Goal: Transaction & Acquisition: Purchase product/service

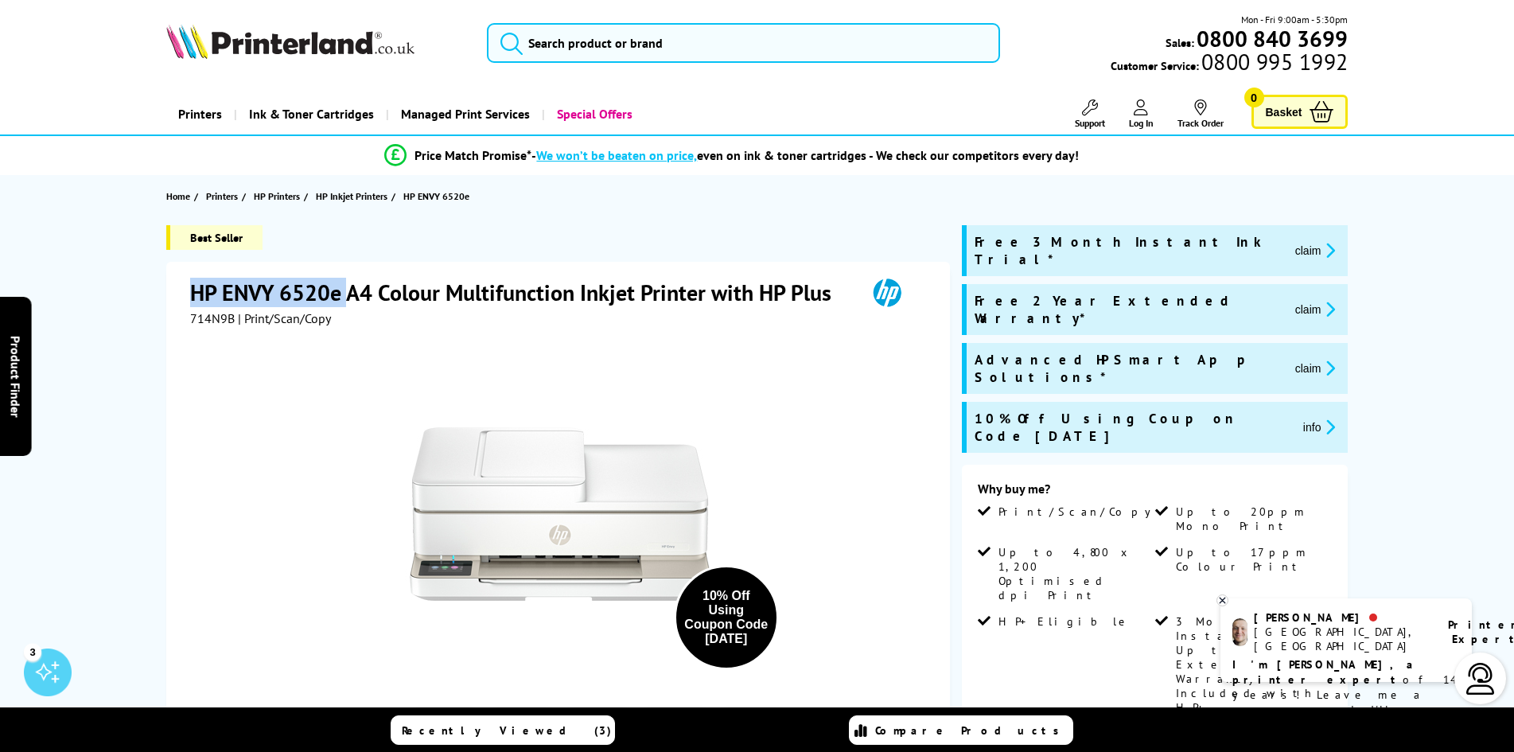
drag, startPoint x: 191, startPoint y: 282, endPoint x: 346, endPoint y: 281, distance: 155.1
click at [346, 281] on h1 "HP ENVY 6520e A4 Colour Multifunction Inkjet Printer with HP Plus" at bounding box center [518, 292] width 657 height 29
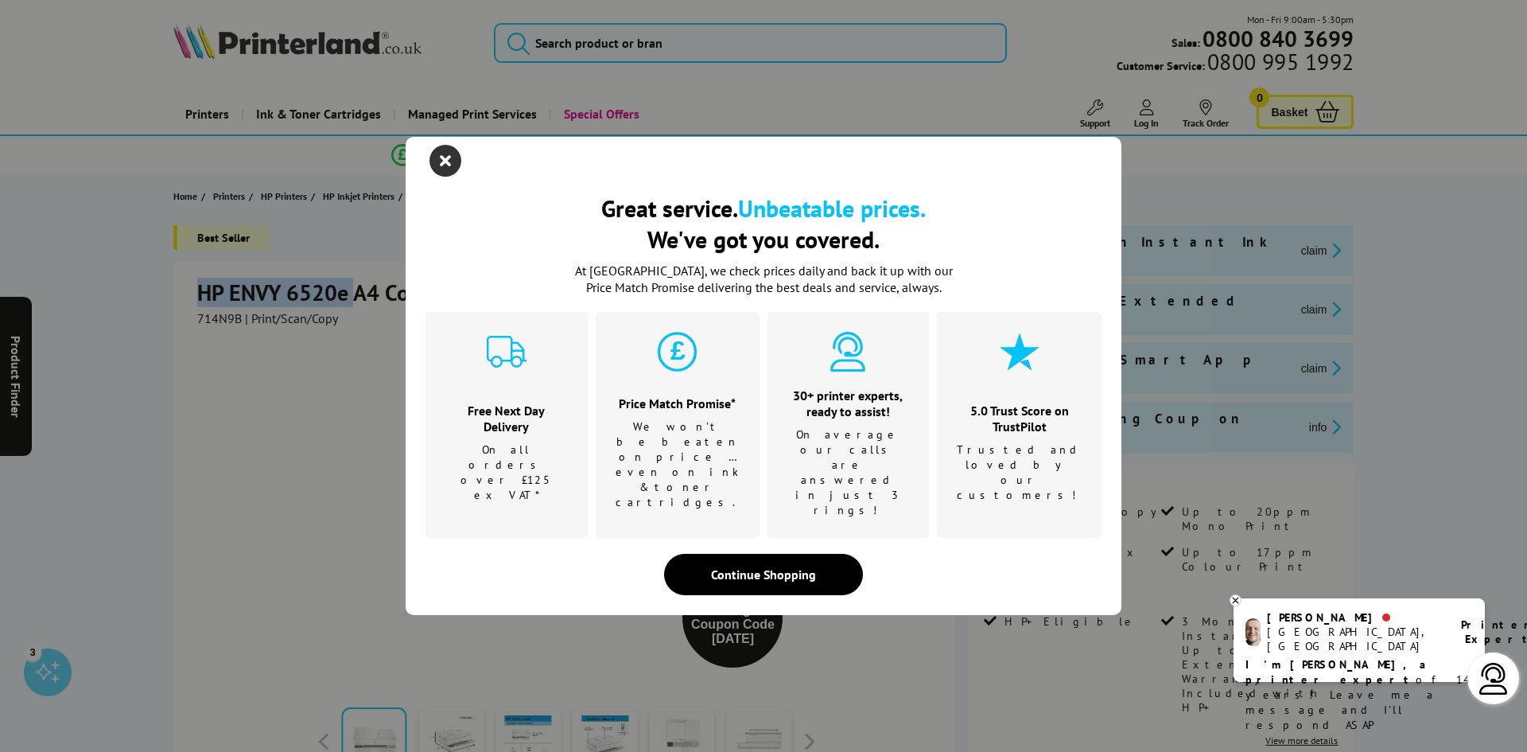
click at [453, 177] on icon "close modal" at bounding box center [446, 161] width 32 height 32
